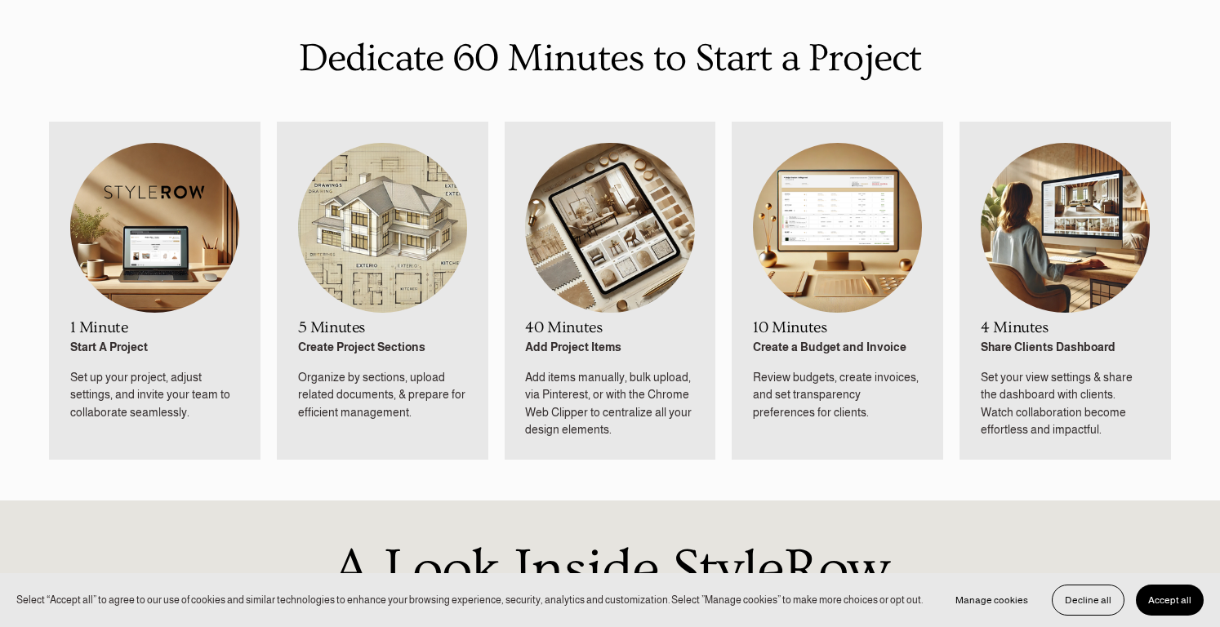
scroll to position [880, 0]
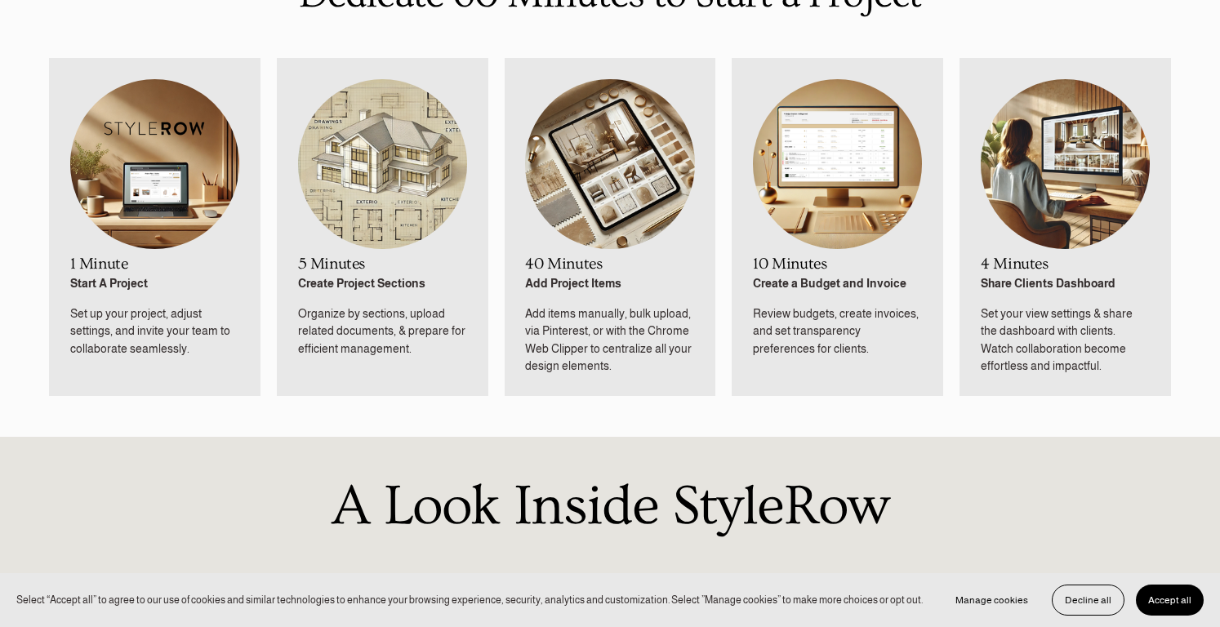
click at [1072, 198] on img at bounding box center [1065, 164] width 169 height 170
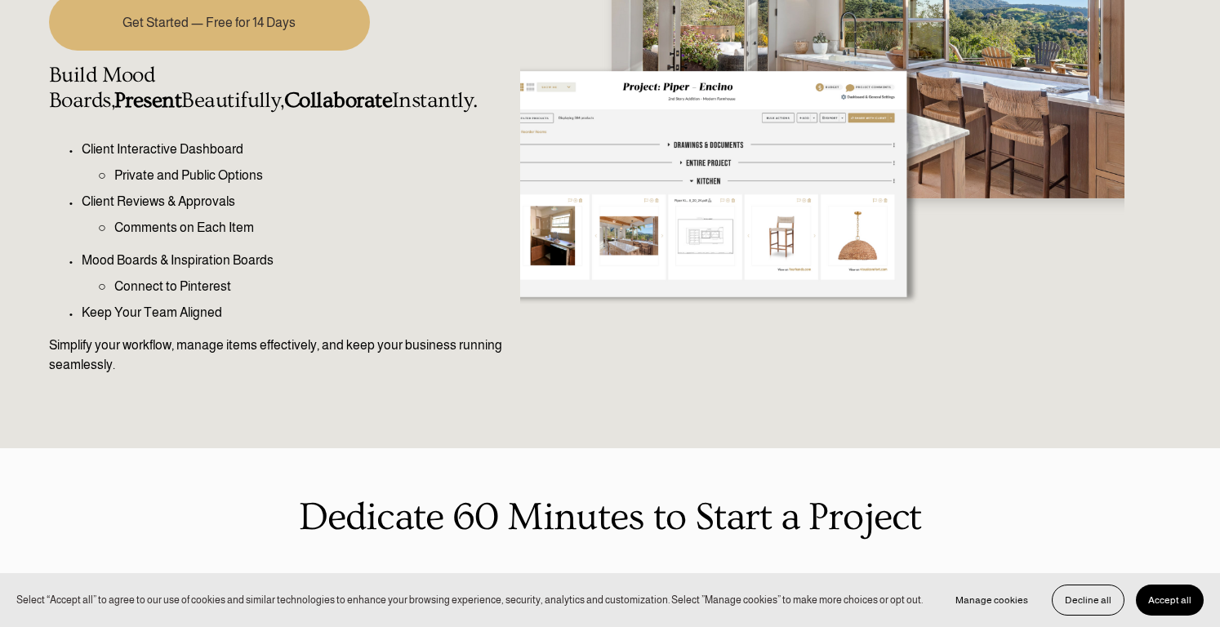
scroll to position [0, 0]
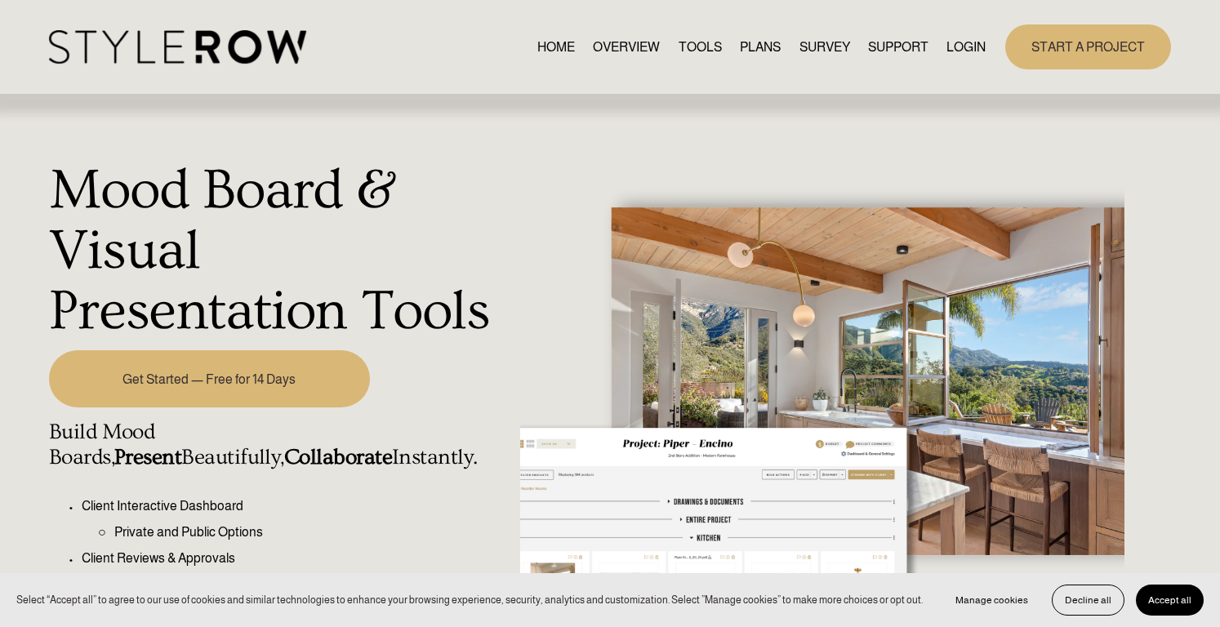
click at [760, 50] on link "PLANS" at bounding box center [760, 47] width 41 height 22
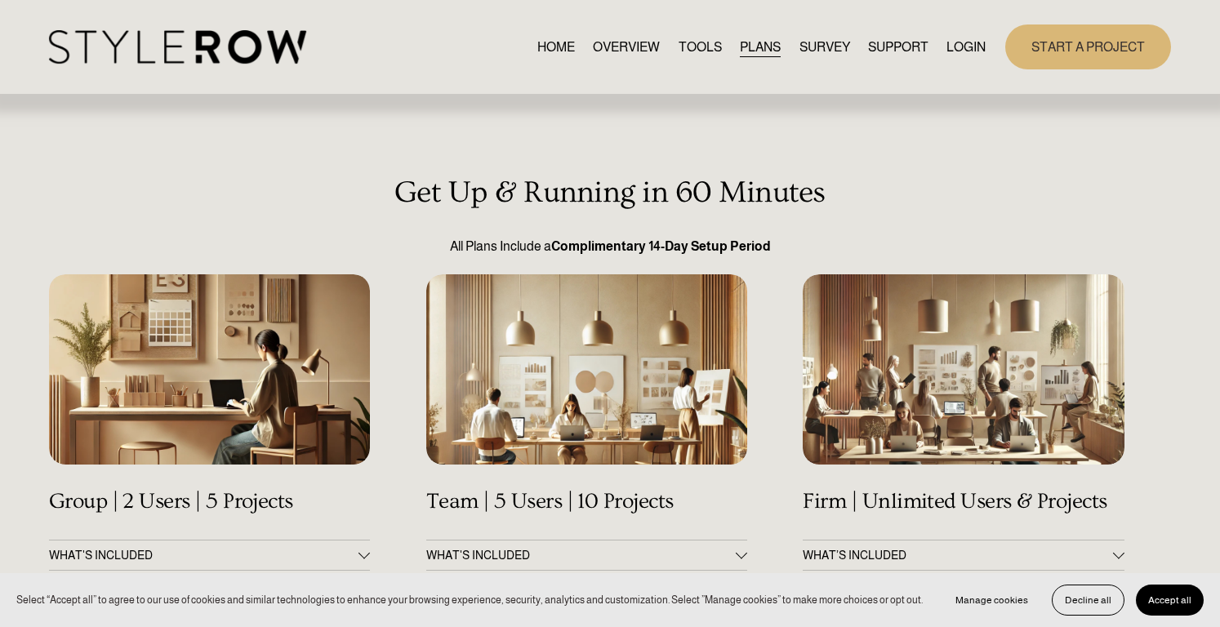
click at [1093, 46] on link "START A PROJECT" at bounding box center [1088, 47] width 166 height 45
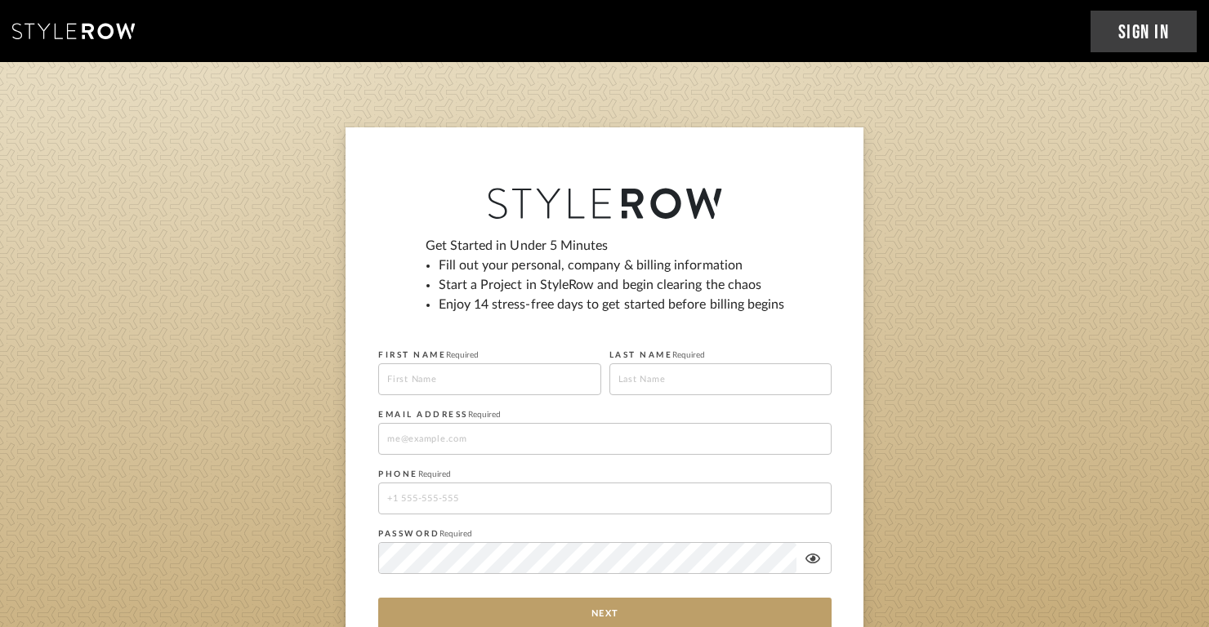
click at [60, 53] on div "Sign In Create an Account" at bounding box center [604, 31] width 1209 height 62
click at [75, 29] on icon at bounding box center [73, 31] width 123 height 16
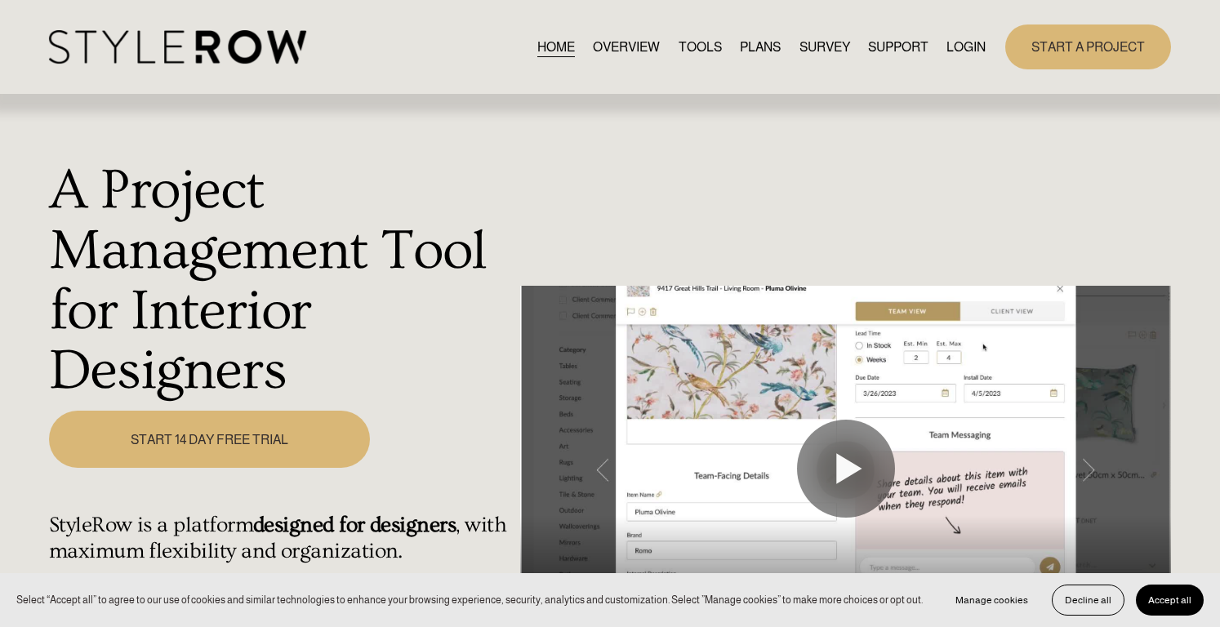
click at [597, 463] on div at bounding box center [845, 469] width 651 height 366
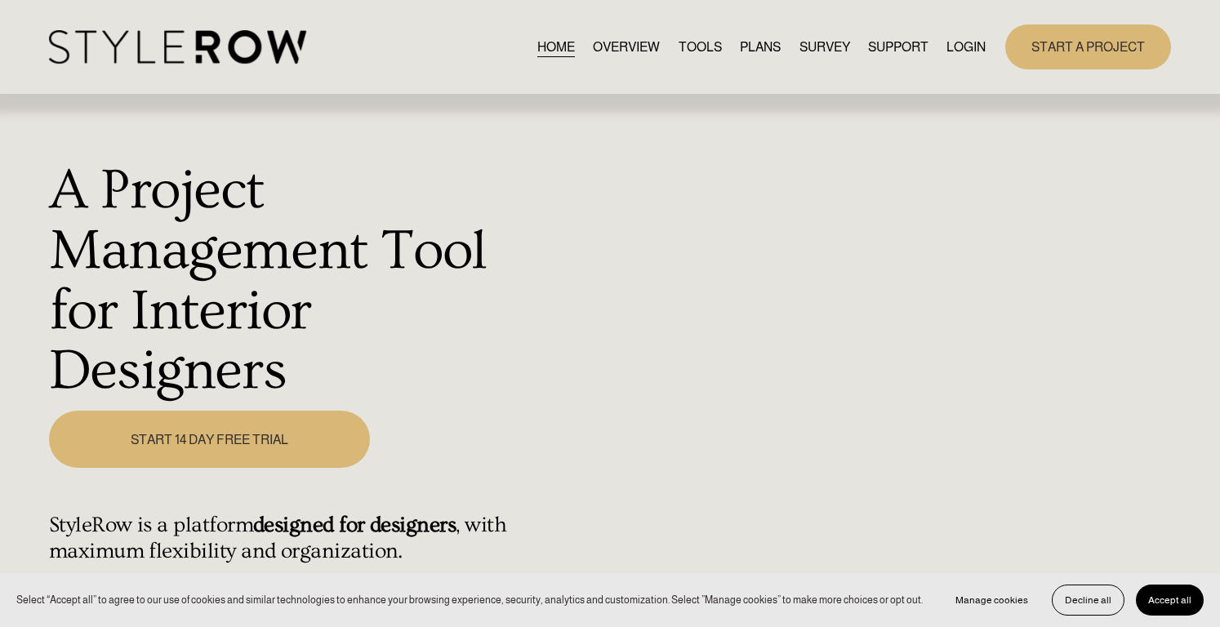
click at [630, 39] on link "OVERVIEW" at bounding box center [626, 47] width 67 height 22
type input "4.75"
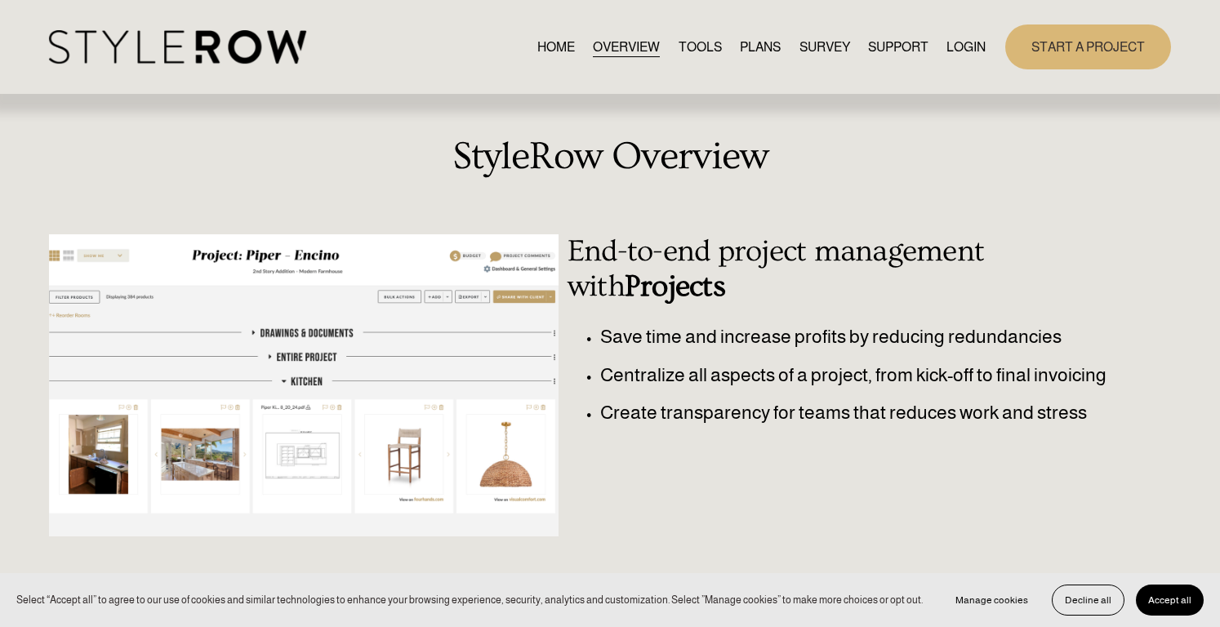
click at [687, 45] on link "TOOLS" at bounding box center [700, 47] width 43 height 22
